Goal: Browse casually

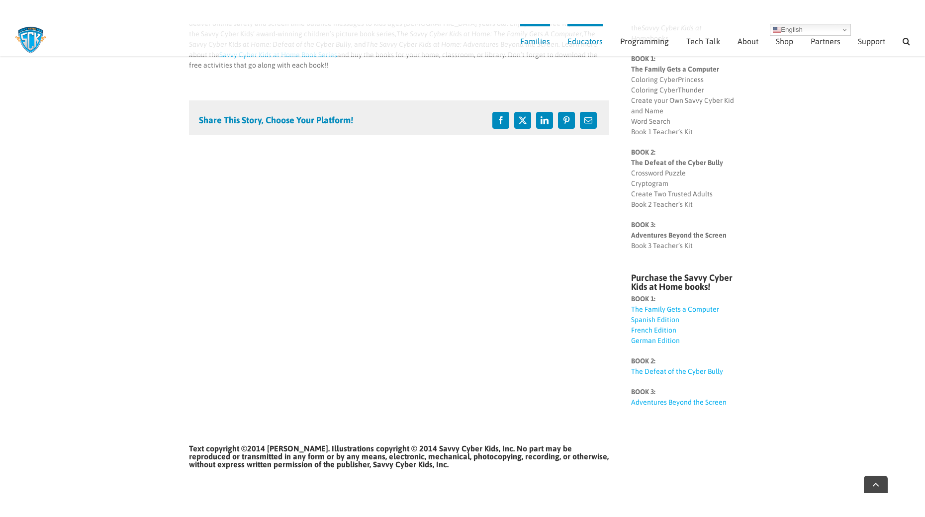
scroll to position [419, 0]
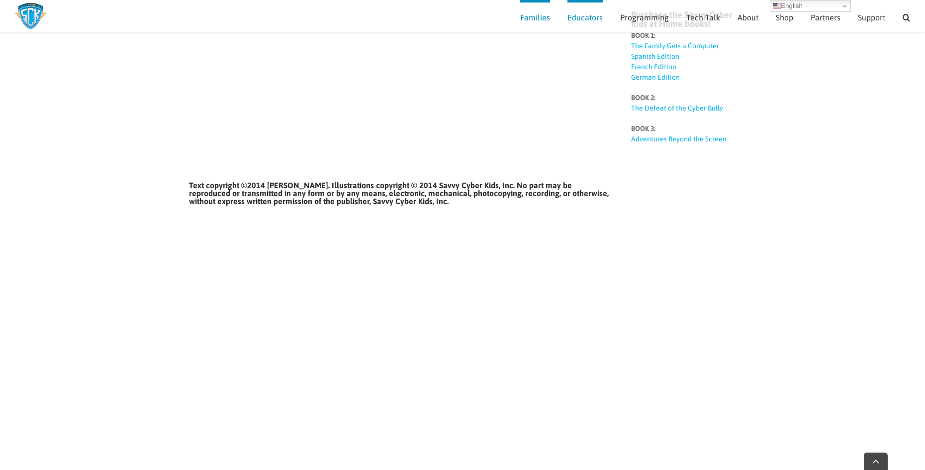
scroll to position [452, 0]
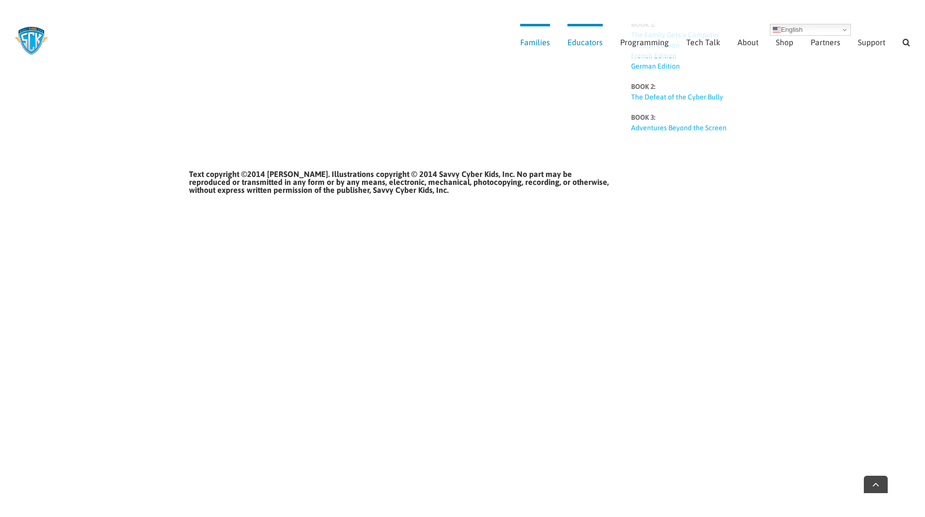
scroll to position [457, 0]
